Goal: Task Accomplishment & Management: Complete application form

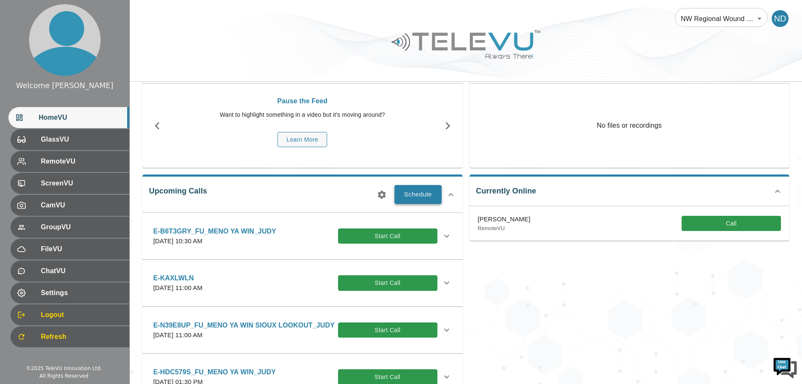
click at [411, 190] on button "Schedule" at bounding box center [418, 194] width 47 height 19
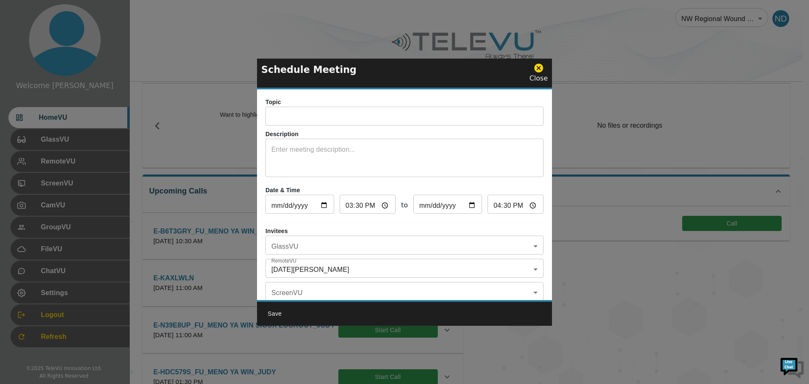
click at [276, 113] on input "text" at bounding box center [404, 117] width 278 height 17
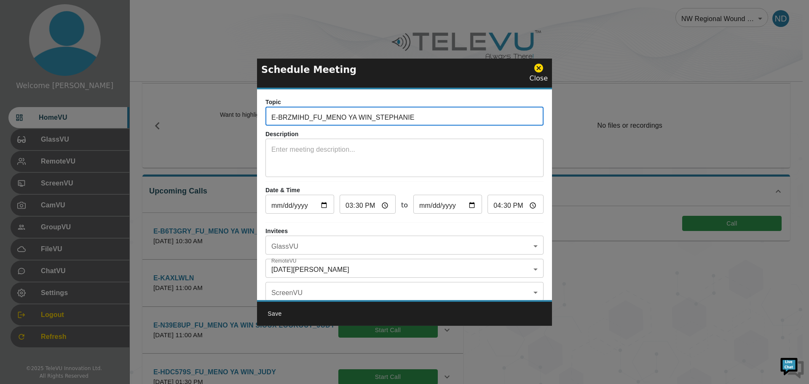
type input "E-BRZMIHD_FU_MENO YA WIN_STEPHANIE"
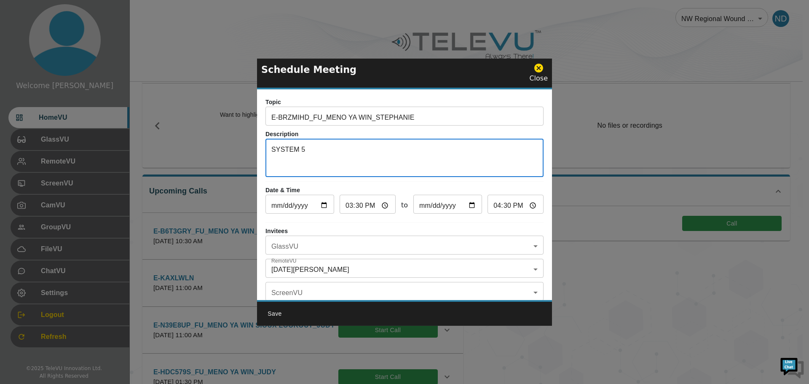
type textarea "SYSTEM 5"
click at [320, 204] on input "[DATE]" at bounding box center [299, 205] width 69 height 17
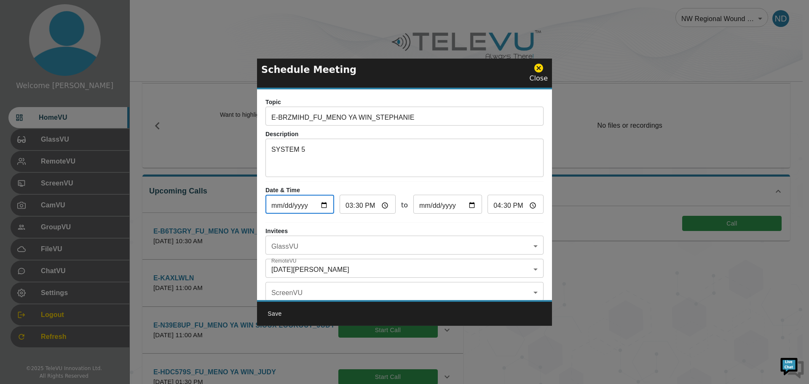
type input "[DATE]"
click at [346, 208] on input "15:30" at bounding box center [367, 205] width 56 height 17
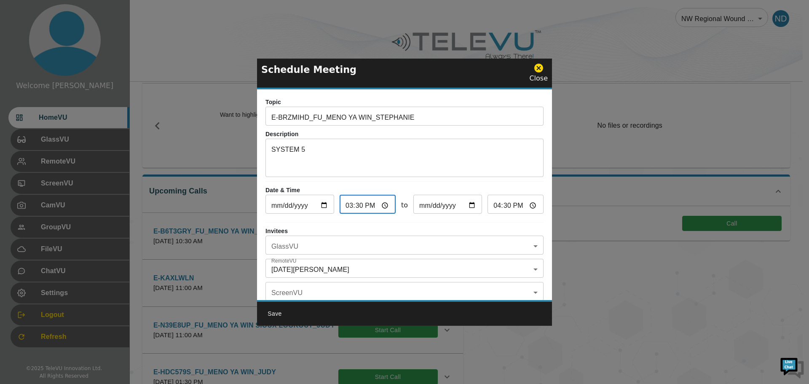
type input "13:30"
type input "14:30"
type input "22:30"
type input "23:30"
type input "22:00"
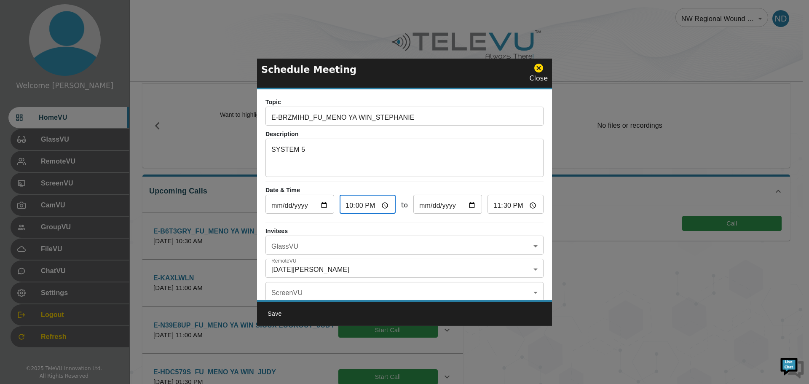
type input "23:00"
type input "10:00"
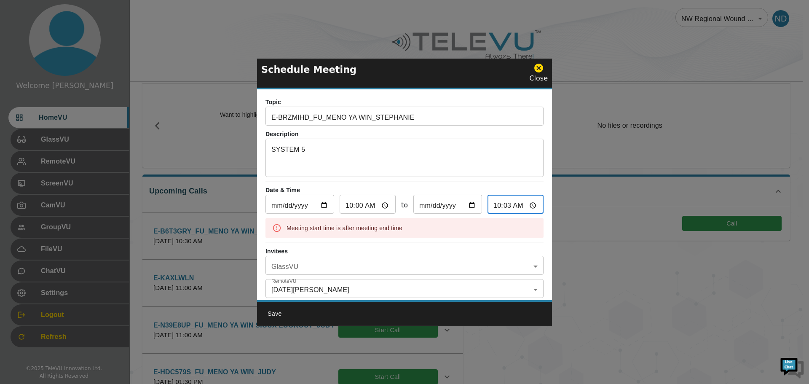
type input "10:30"
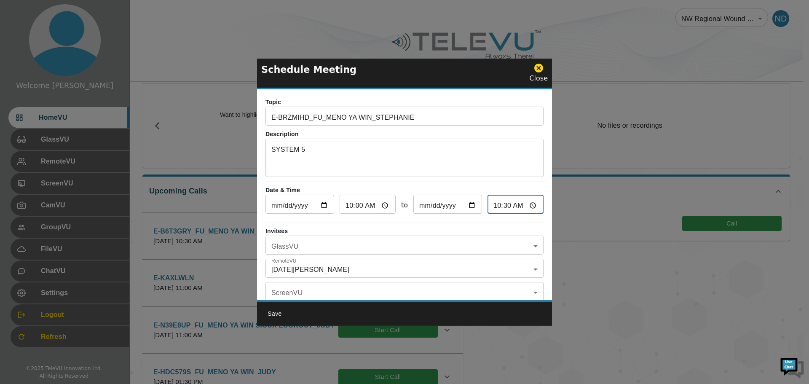
click at [524, 245] on body "Welcome [DATE] HomeVU GlassVU RemoteVU ScreenVU CamVU GroupVU FileVU ChatVU Set…" at bounding box center [404, 286] width 809 height 657
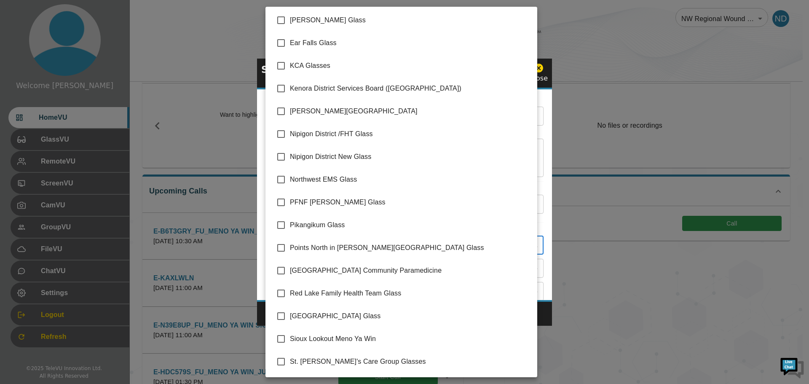
scroll to position [114, 0]
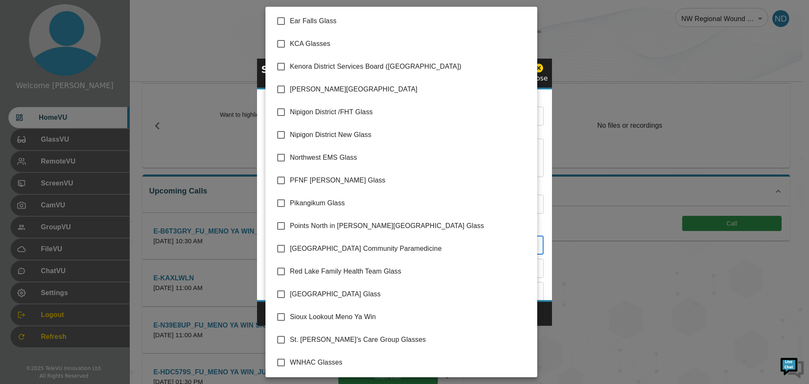
click at [280, 317] on input "checkbox" at bounding box center [281, 317] width 18 height 18
checkbox input "true"
type input "Sioux Lookout Meno Ya Win"
click at [540, 313] on div at bounding box center [404, 192] width 809 height 384
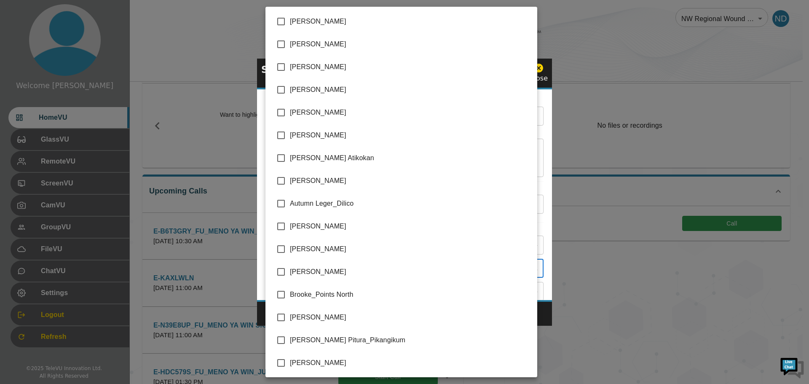
click at [526, 270] on body "Welcome [DATE] HomeVU GlassVU RemoteVU ScreenVU CamVU GroupVU FileVU ChatVU Set…" at bounding box center [404, 286] width 809 height 657
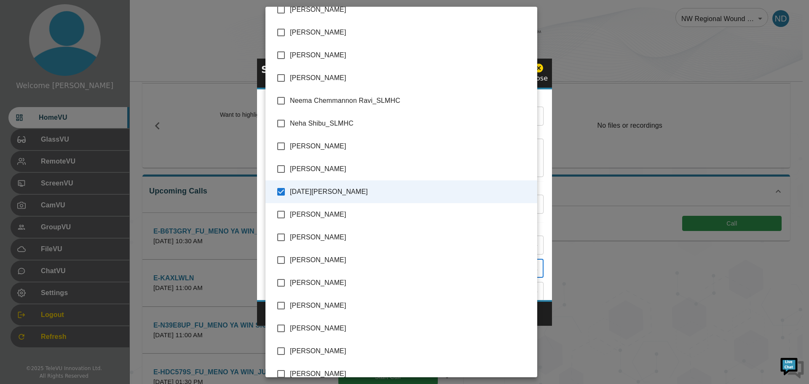
click at [282, 282] on input "checkbox" at bounding box center [281, 283] width 18 height 18
checkbox input "true"
type input "[DATE][PERSON_NAME],[PERSON_NAME]"
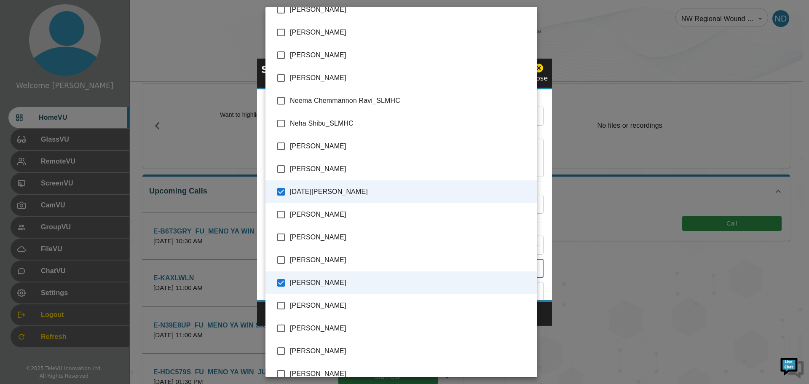
click at [281, 167] on input "checkbox" at bounding box center [281, 169] width 18 height 18
checkbox input "true"
type input "[DATE][PERSON_NAME],[PERSON_NAME],[PERSON_NAME]"
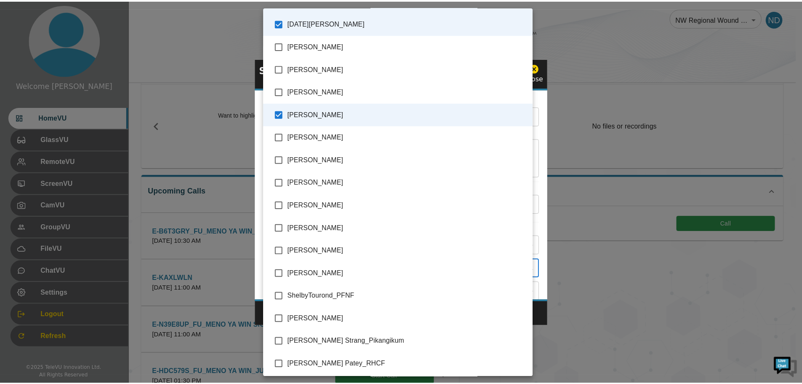
scroll to position [1921, 0]
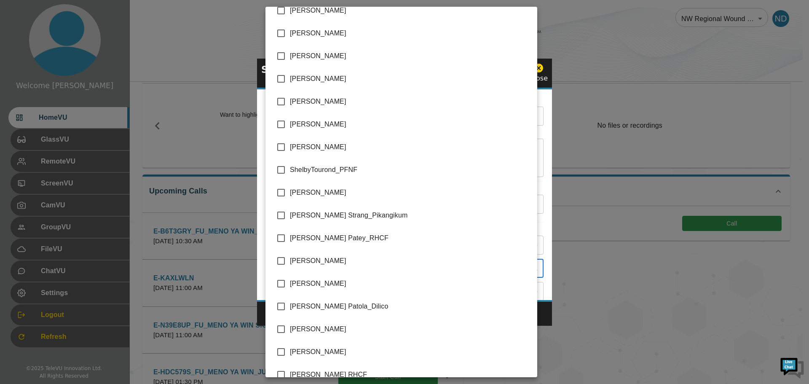
click at [281, 281] on input "checkbox" at bounding box center [281, 284] width 18 height 18
checkbox input "true"
type input "[DATE][PERSON_NAME],[PERSON_NAME],[PERSON_NAME],[PERSON_NAME]"
click at [549, 309] on div at bounding box center [404, 192] width 809 height 384
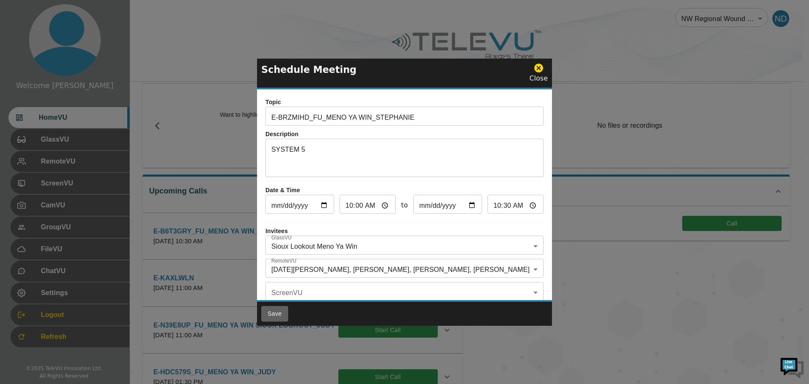
click at [276, 315] on button "Save" at bounding box center [274, 314] width 27 height 16
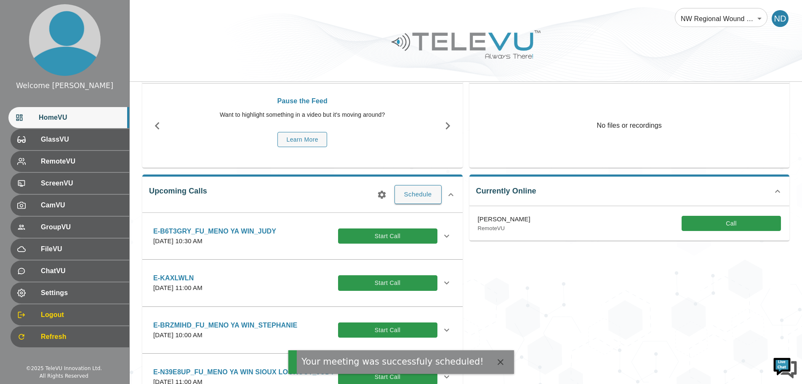
click at [297, 331] on p "[DATE] 10:00 AM" at bounding box center [225, 335] width 144 height 10
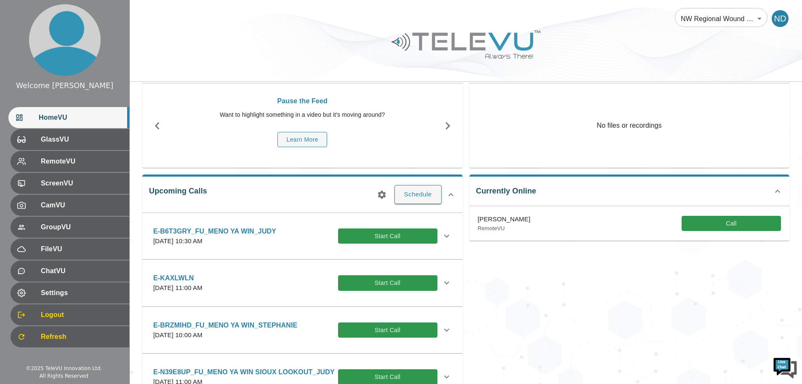
click at [442, 327] on icon at bounding box center [447, 330] width 10 height 10
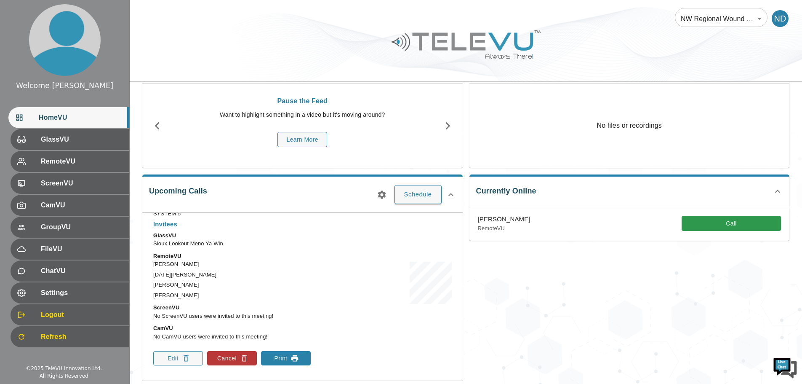
scroll to position [168, 0]
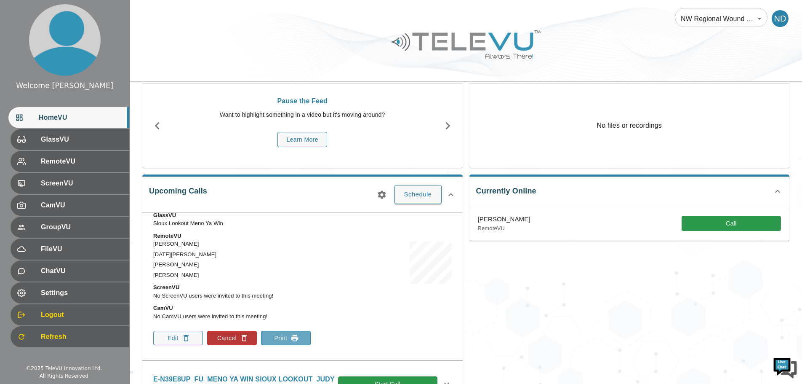
click at [277, 340] on button "Print" at bounding box center [286, 338] width 50 height 14
click at [451, 194] on icon at bounding box center [450, 194] width 5 height 3
